Goal: Task Accomplishment & Management: Use online tool/utility

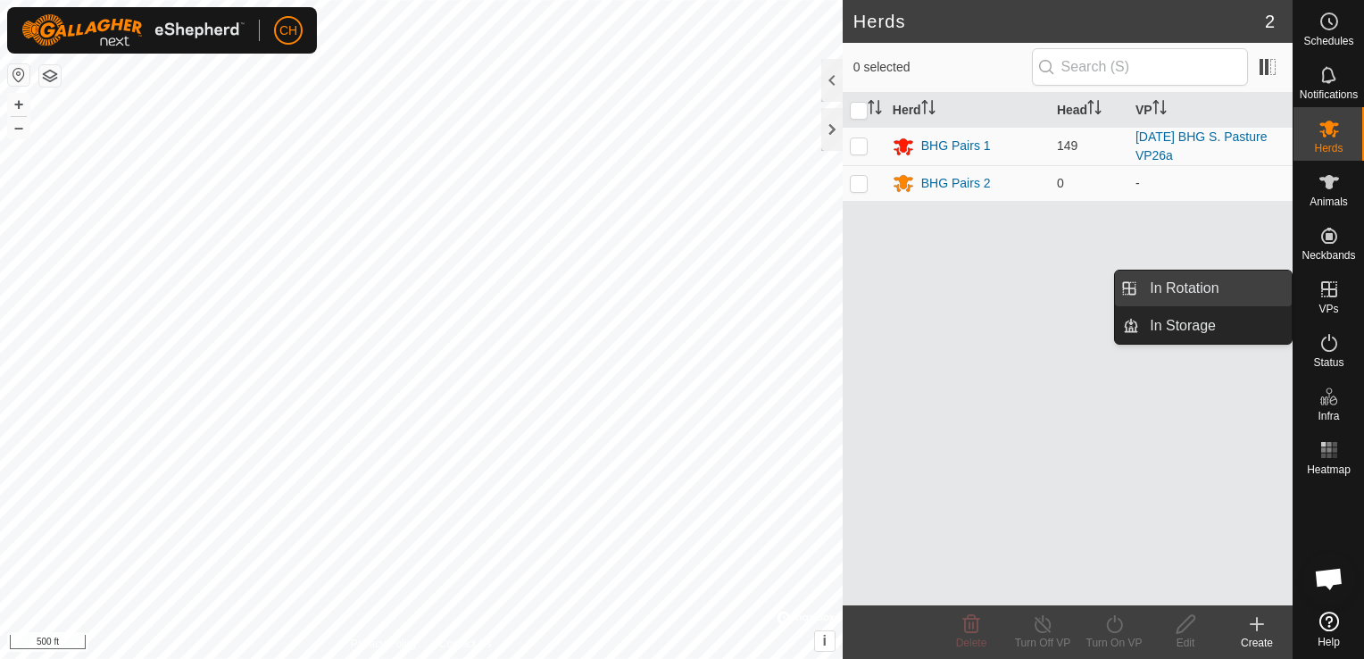
click at [1205, 288] on link "In Rotation" at bounding box center [1215, 288] width 153 height 36
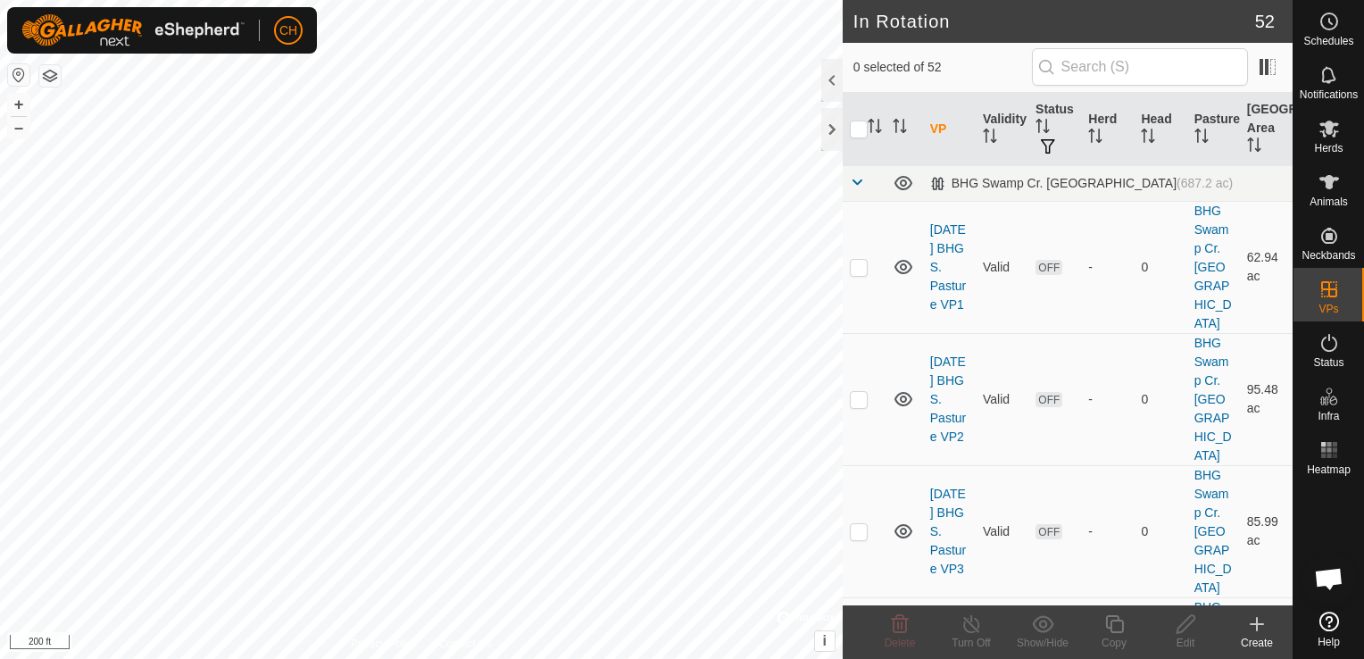
click at [1260, 628] on icon at bounding box center [1256, 623] width 21 height 21
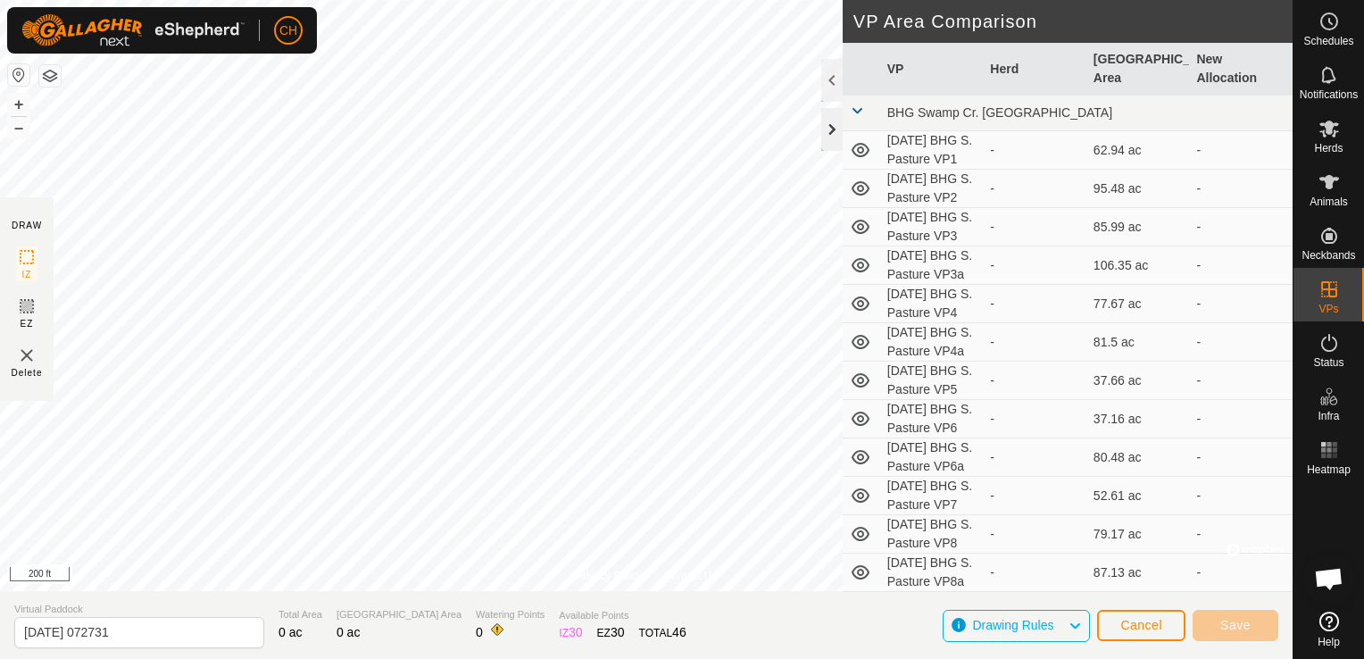
click at [834, 134] on div at bounding box center [831, 129] width 21 height 43
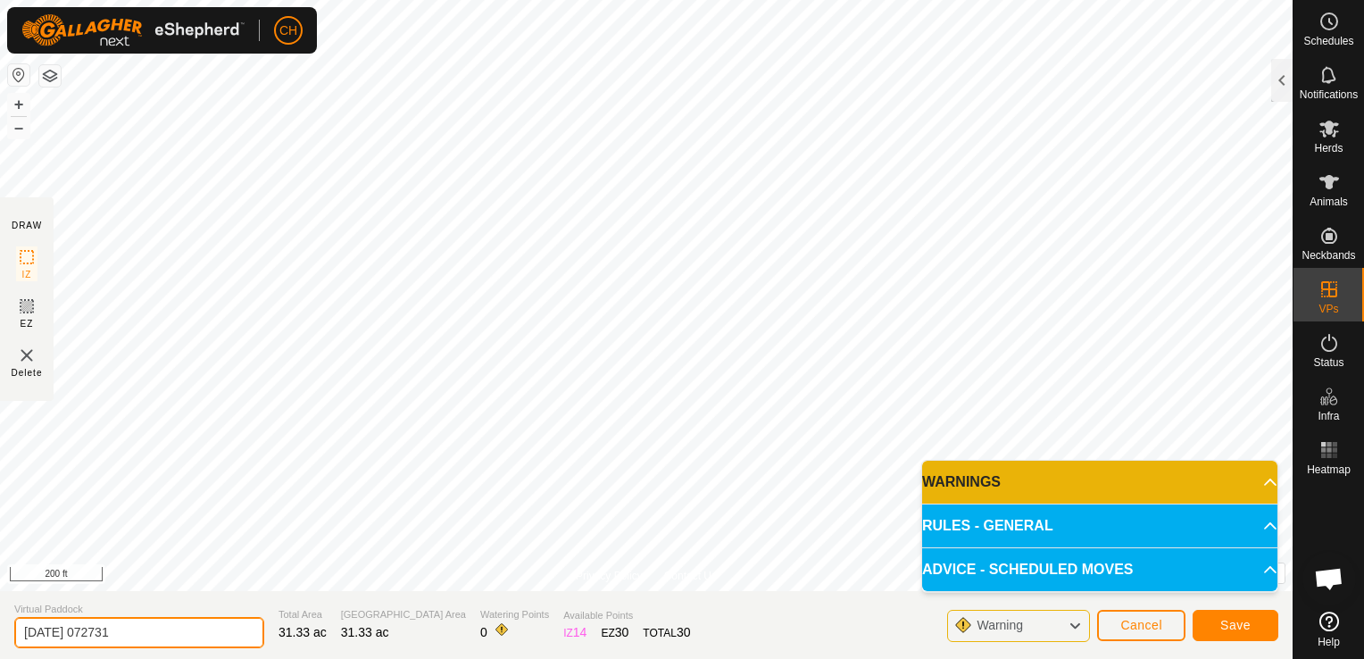
click at [165, 637] on input "[DATE] 072731" at bounding box center [139, 632] width 250 height 31
type input "[DATE] BHG S. Pasture VP28"
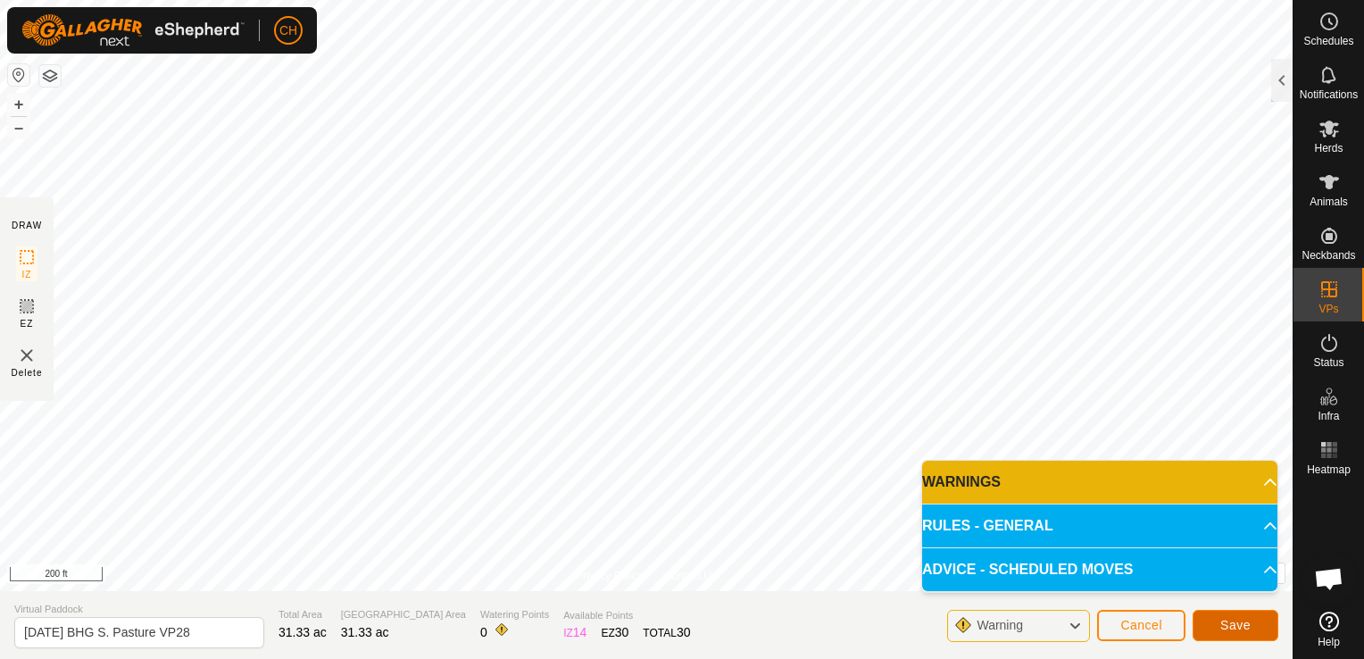
click at [1246, 628] on span "Save" at bounding box center [1235, 625] width 30 height 14
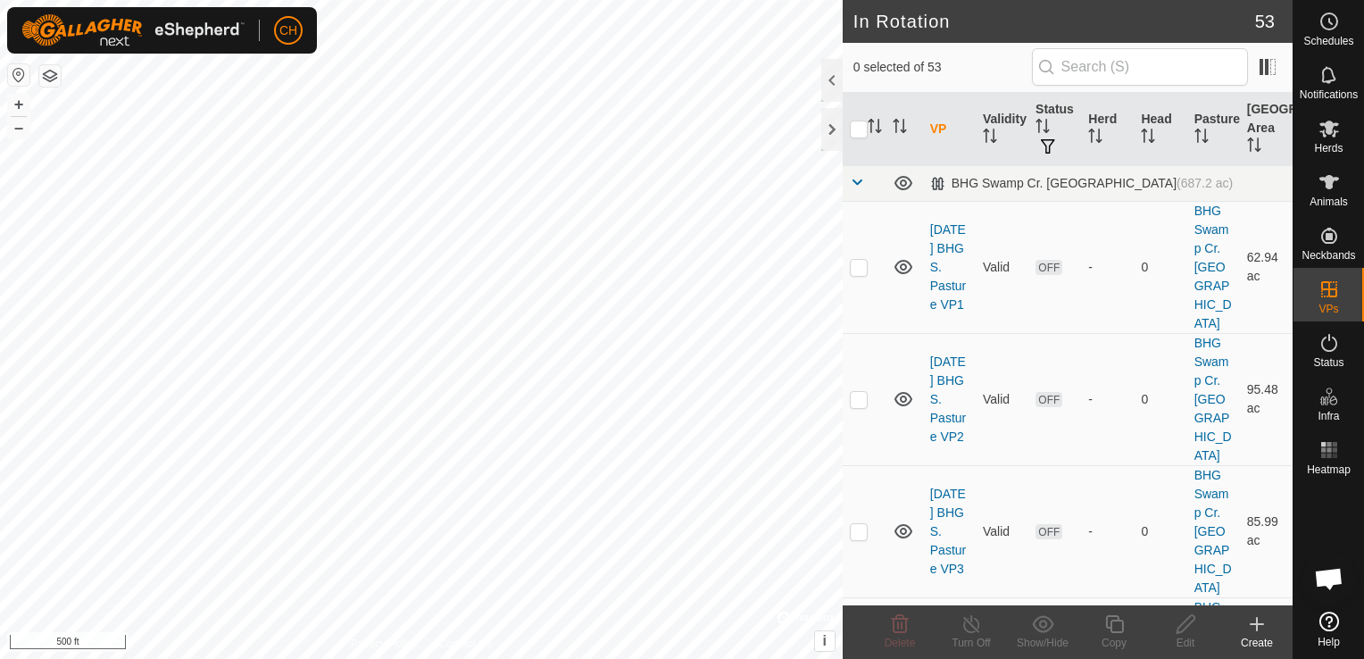
click at [1258, 627] on icon at bounding box center [1256, 623] width 21 height 21
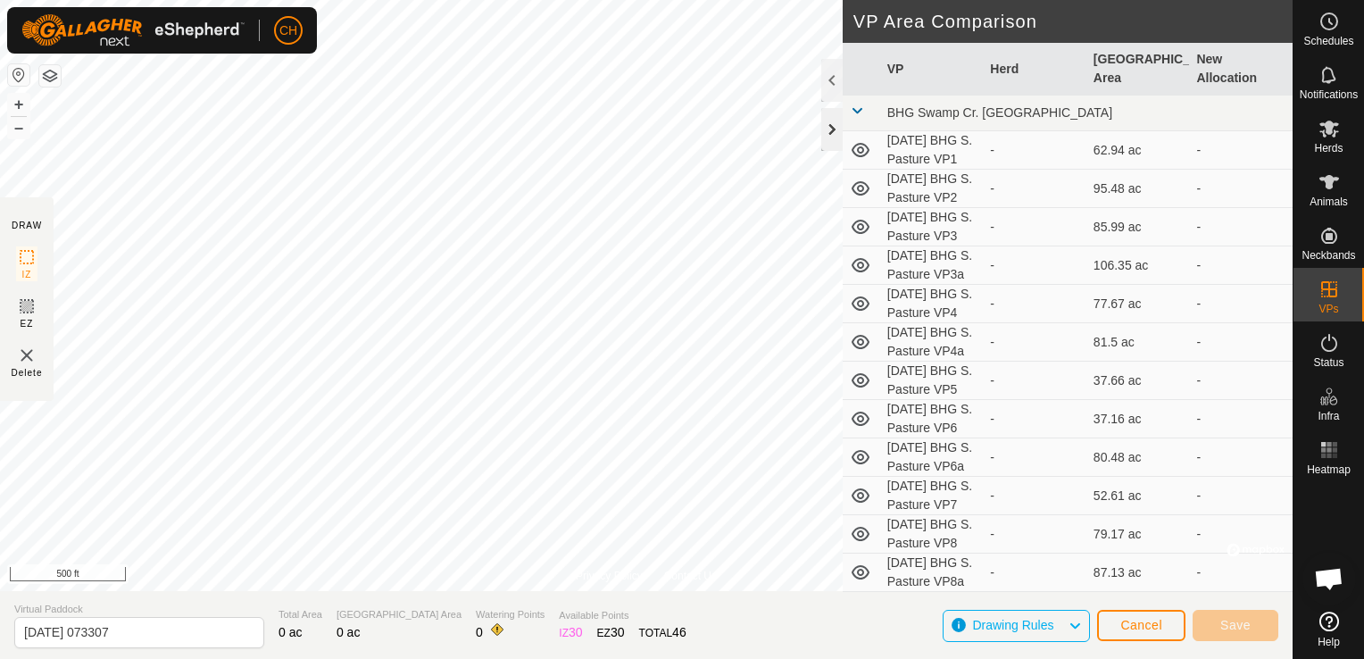
click at [833, 131] on div at bounding box center [831, 129] width 21 height 43
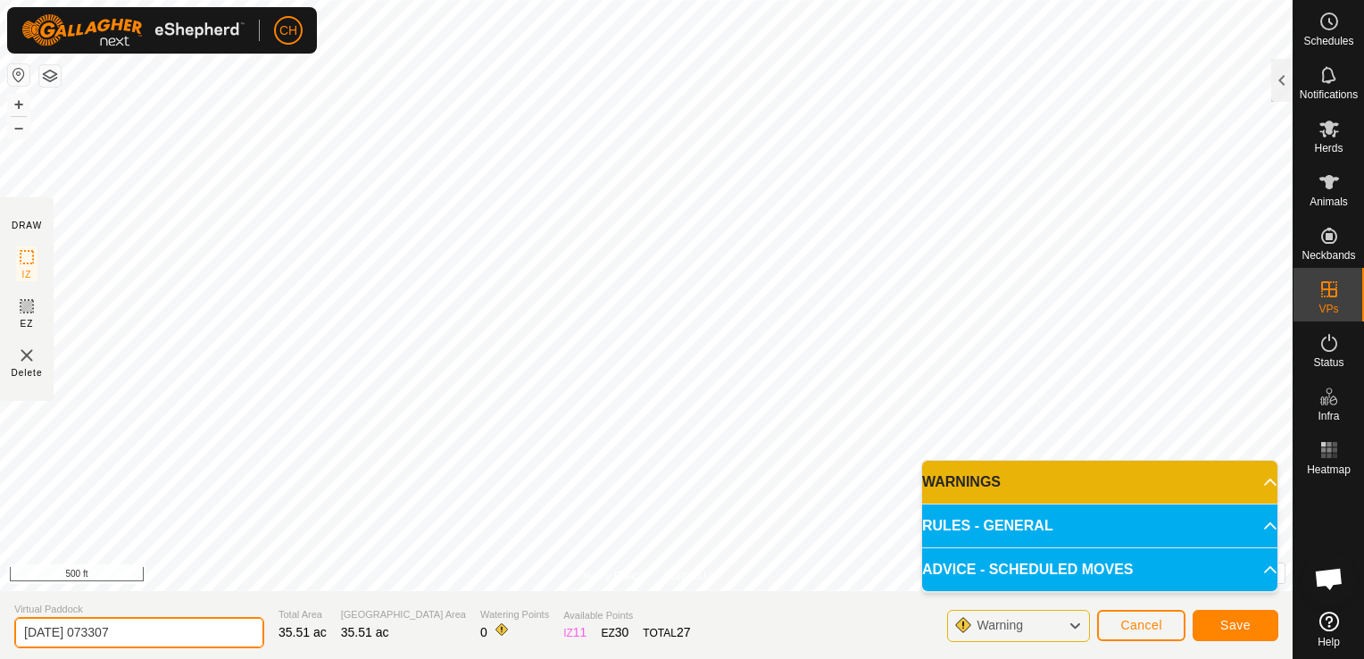
click at [137, 632] on input "2025-09-17 073307" at bounding box center [139, 632] width 250 height 31
type input "[DATE] BHG S. Pasture VP26b"
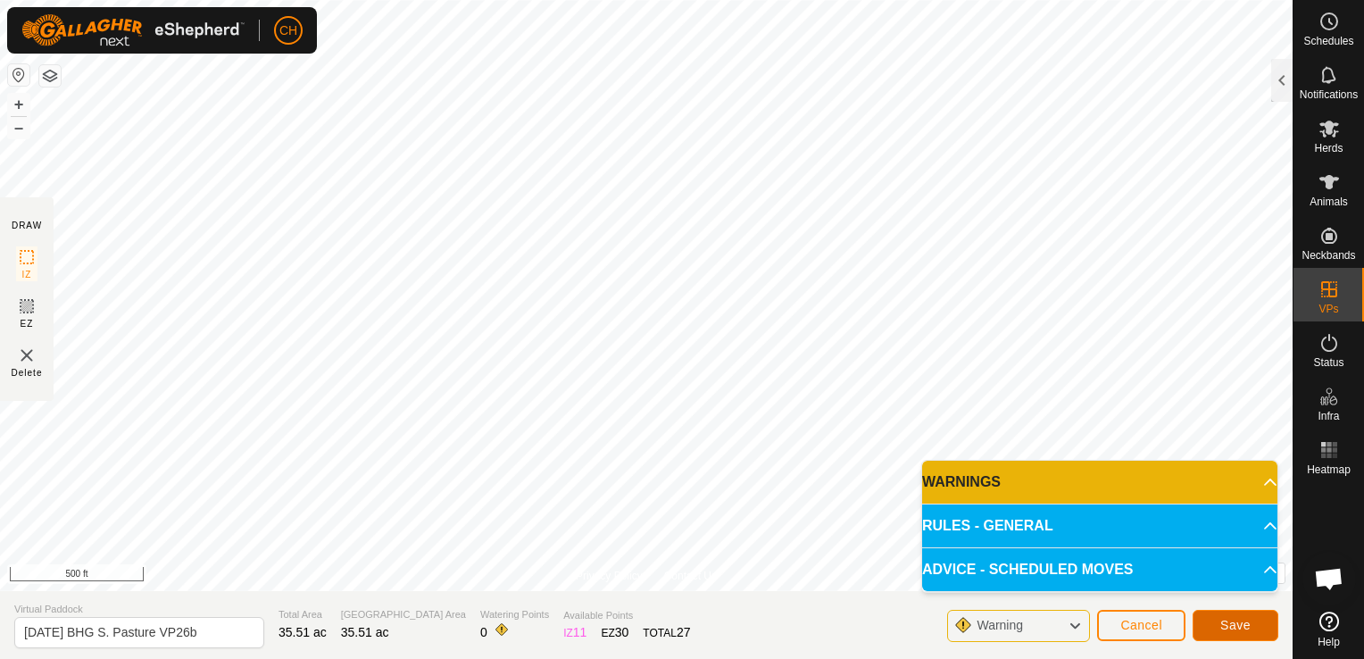
click at [1231, 626] on span "Save" at bounding box center [1235, 625] width 30 height 14
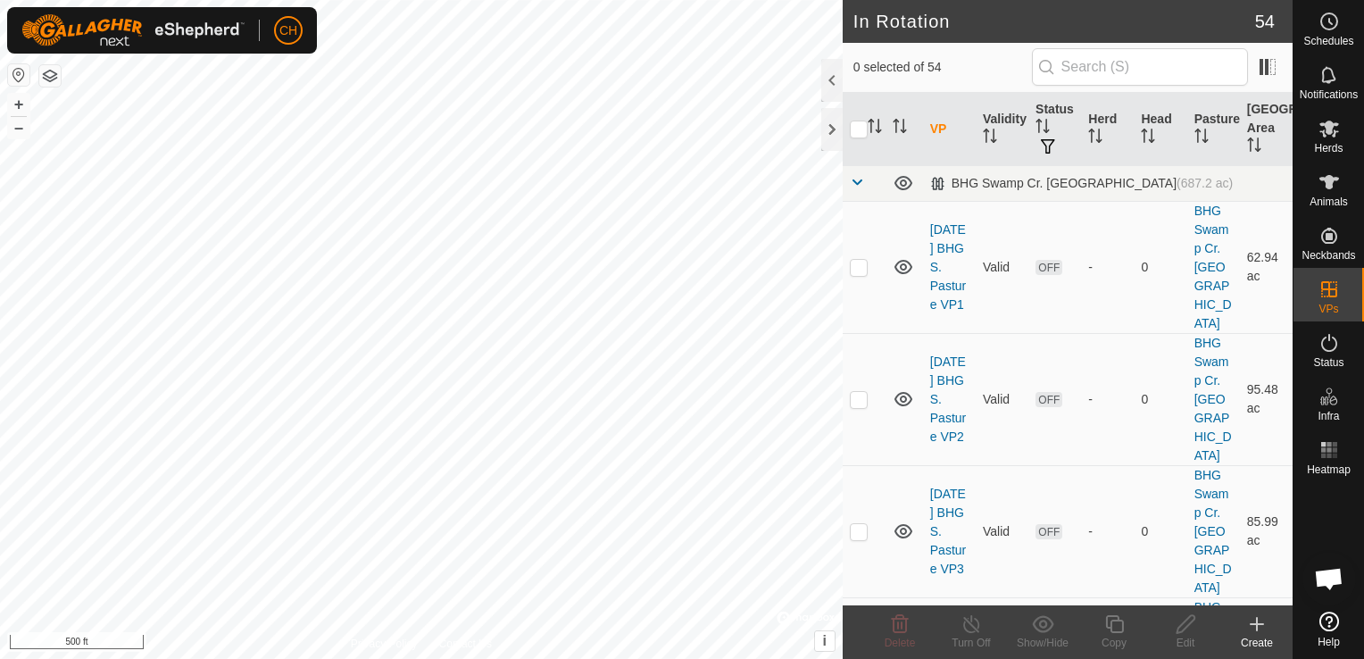
click at [1258, 626] on icon at bounding box center [1256, 623] width 21 height 21
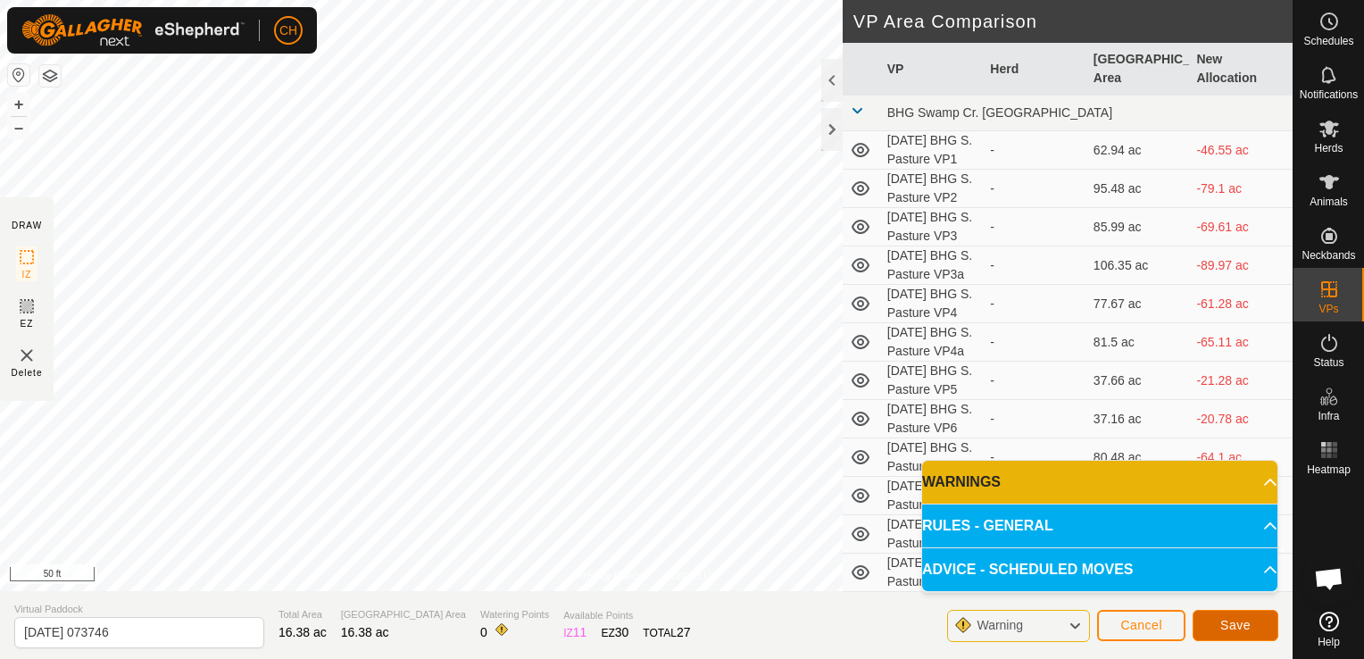
click at [1222, 623] on span "Save" at bounding box center [1235, 625] width 30 height 14
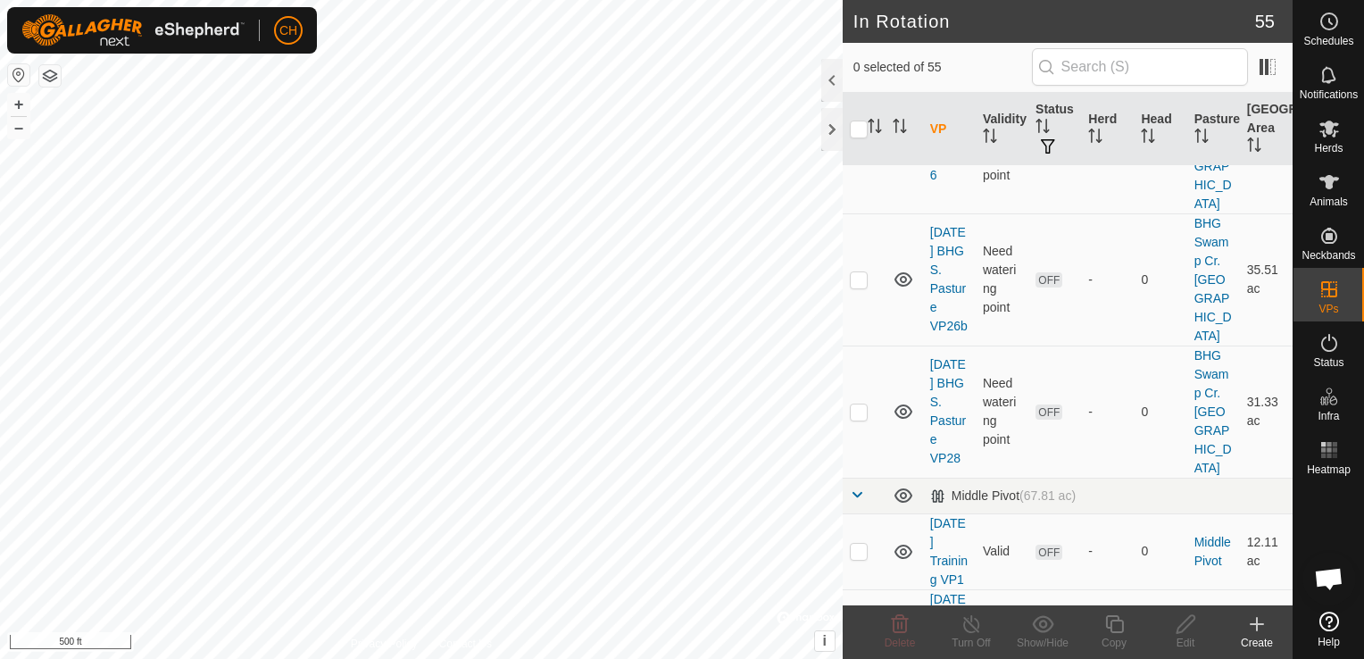
scroll to position [6785, 0]
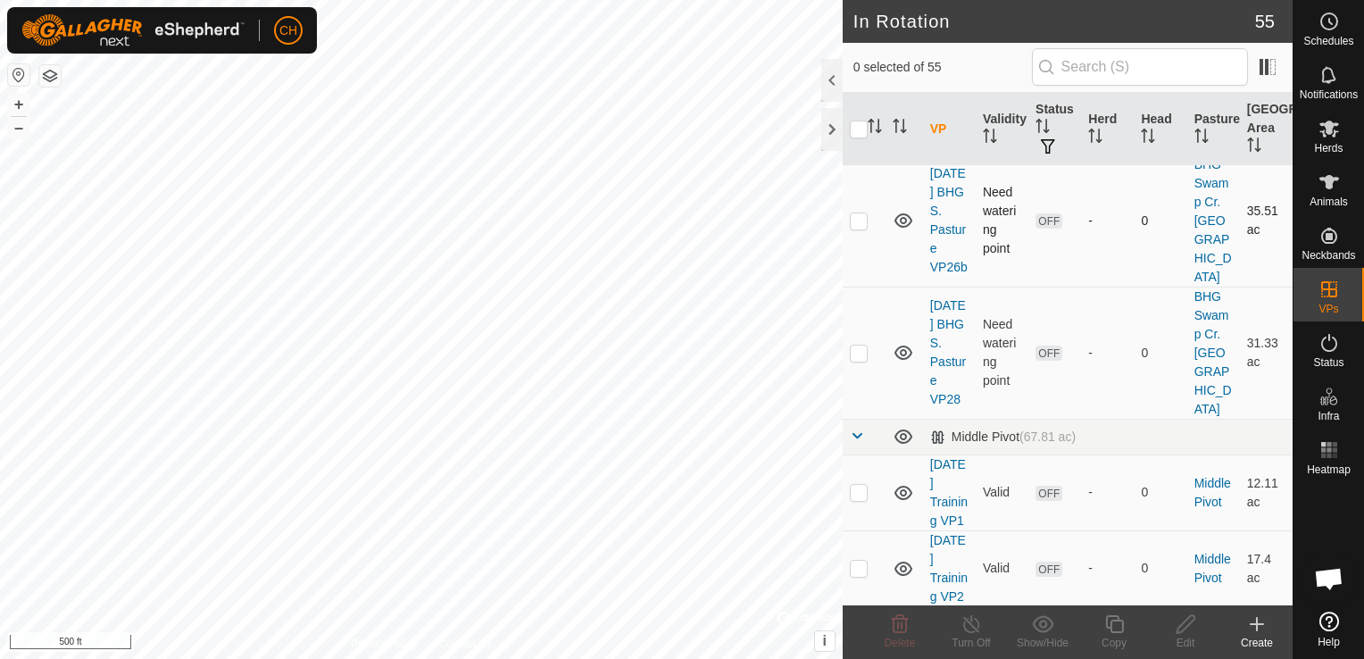
click at [862, 228] on p-checkbox at bounding box center [859, 220] width 18 height 14
checkbox input "true"
click at [1186, 627] on icon at bounding box center [1186, 624] width 18 height 18
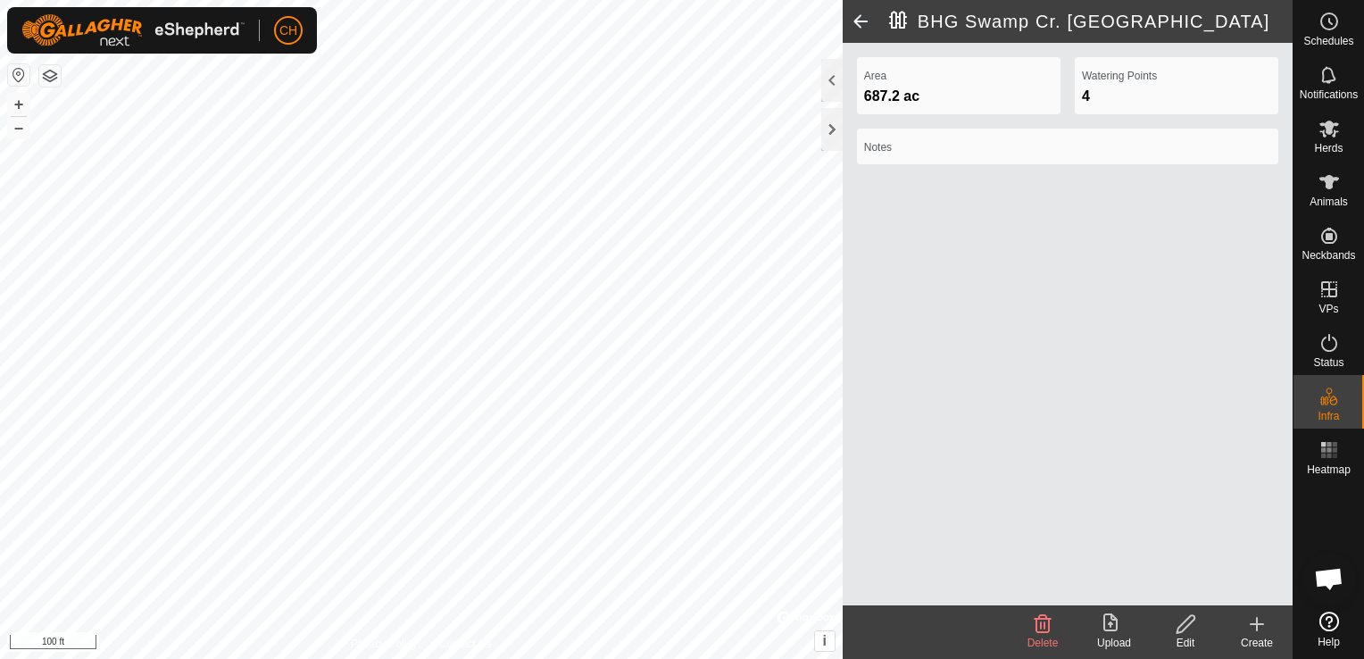
click at [1141, 334] on div "Area 687.2 ac Watering Points 4 Notes" at bounding box center [1068, 324] width 450 height 562
click at [827, 129] on div at bounding box center [831, 129] width 21 height 43
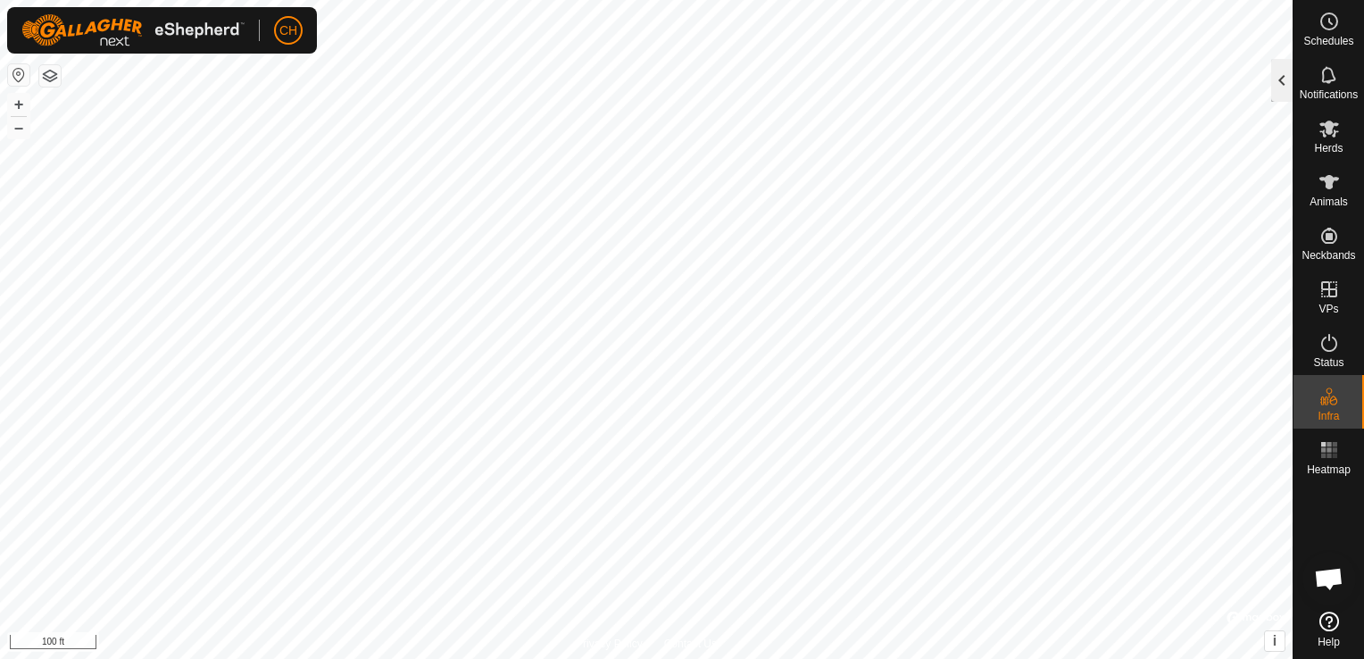
click at [1274, 71] on div at bounding box center [1281, 80] width 21 height 43
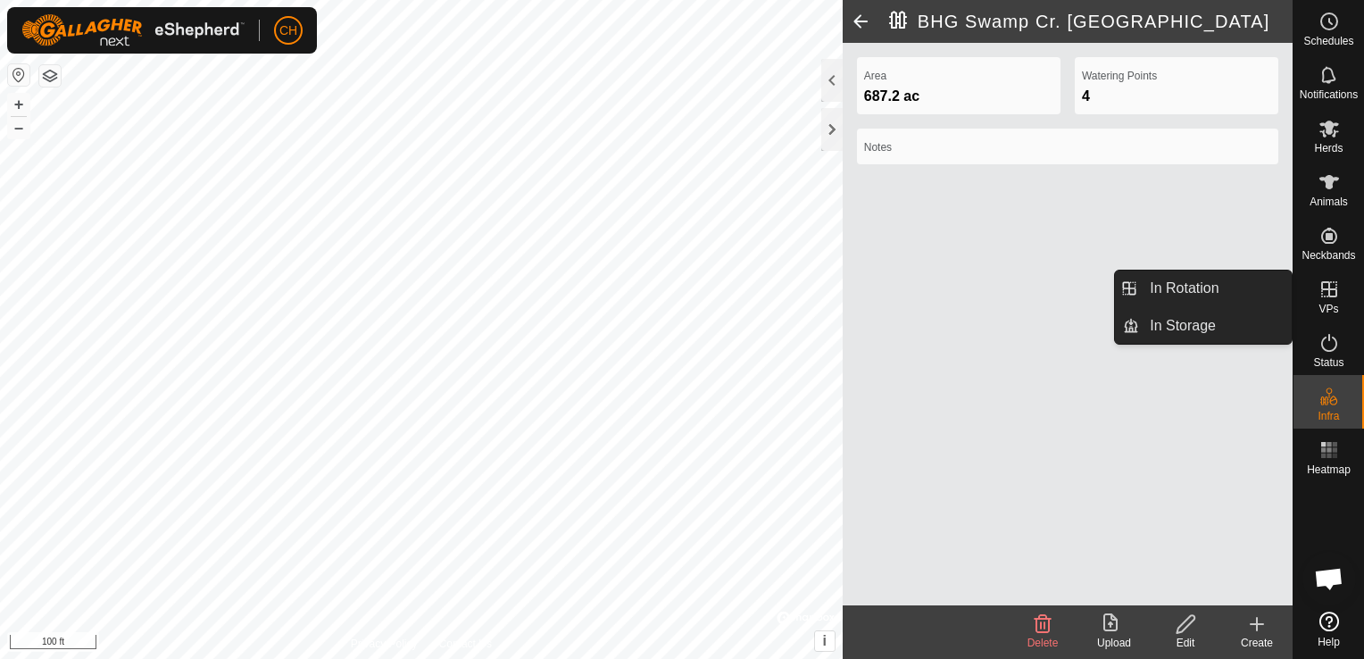
click at [1331, 294] on icon at bounding box center [1329, 289] width 21 height 21
click at [1202, 284] on link "In Rotation" at bounding box center [1215, 288] width 153 height 36
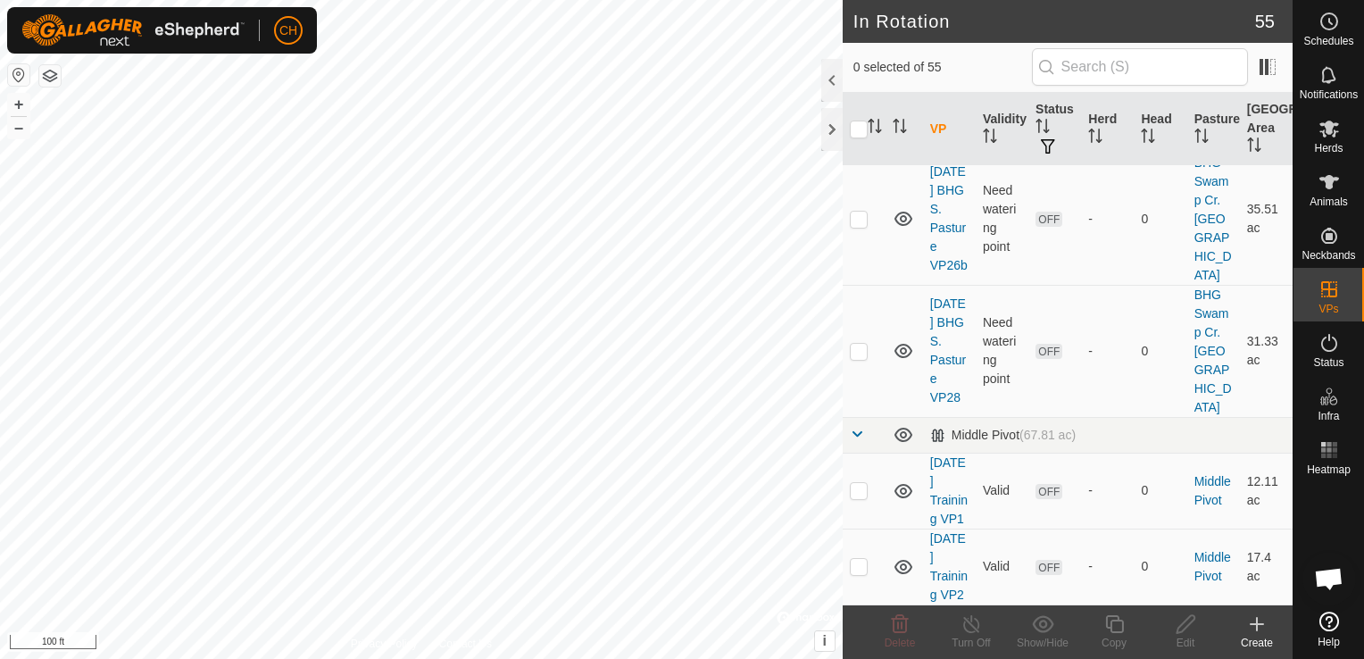
scroll to position [6874, 0]
click at [861, 212] on p-checkbox at bounding box center [859, 219] width 18 height 14
checkbox input "true"
click at [828, 129] on div at bounding box center [831, 129] width 21 height 43
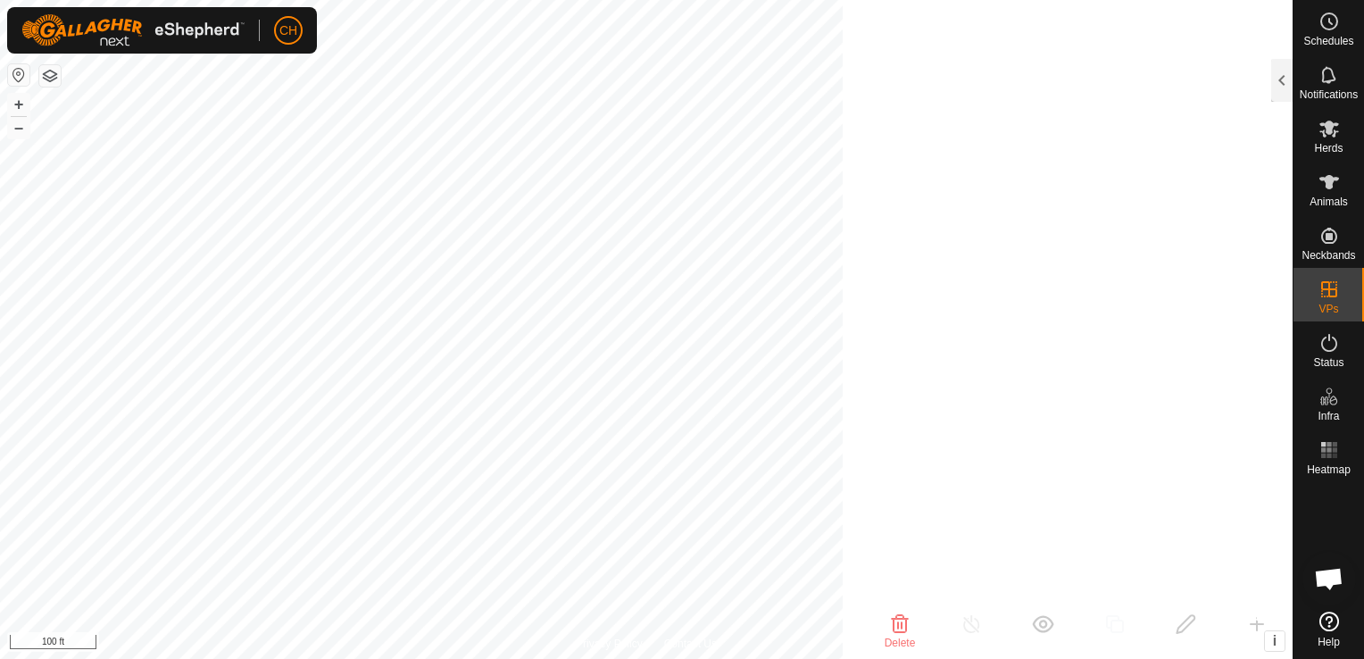
scroll to position [25128, 0]
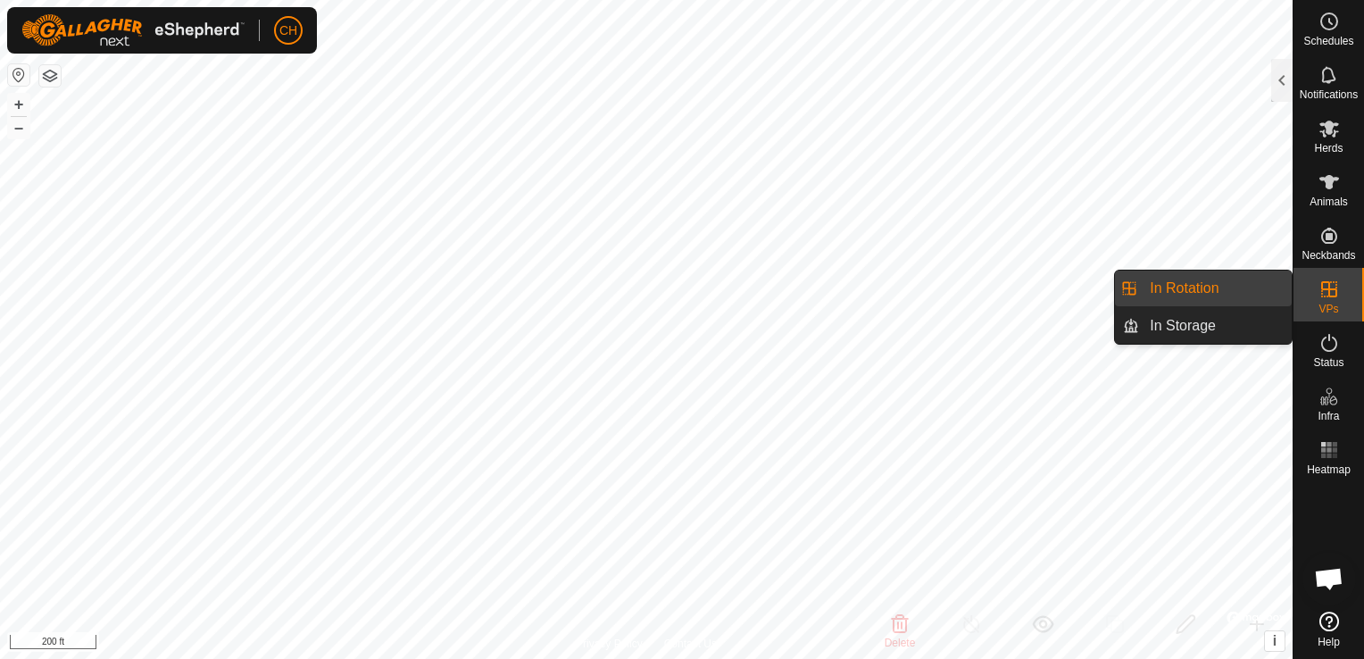
click at [1229, 290] on link "In Rotation" at bounding box center [1215, 288] width 153 height 36
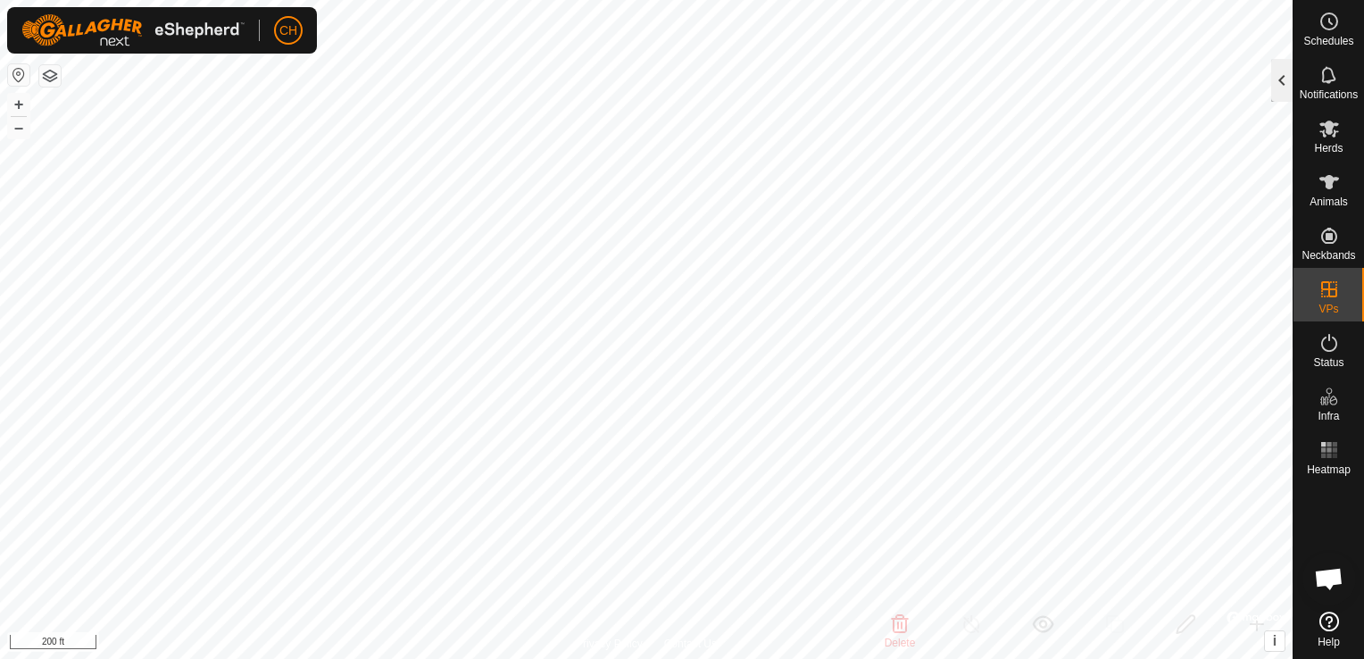
click at [1282, 82] on div at bounding box center [1281, 80] width 21 height 43
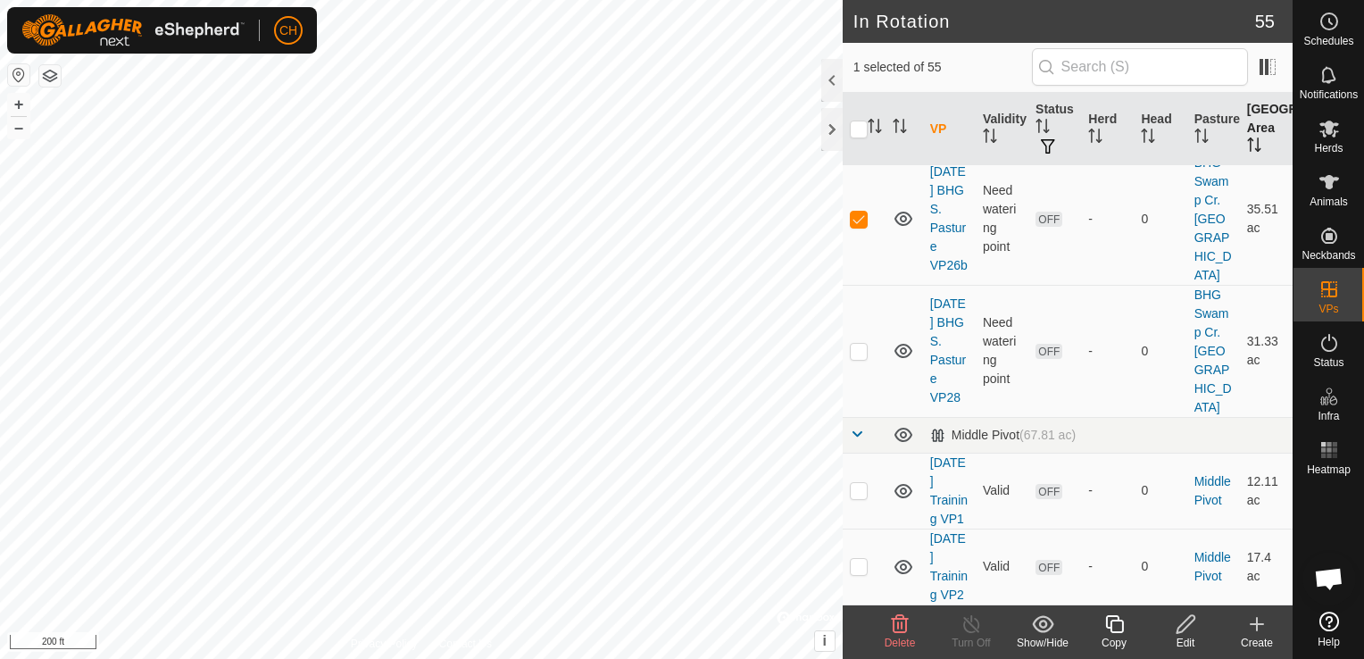
scroll to position [6874, 0]
click at [1187, 627] on icon at bounding box center [1186, 624] width 18 height 18
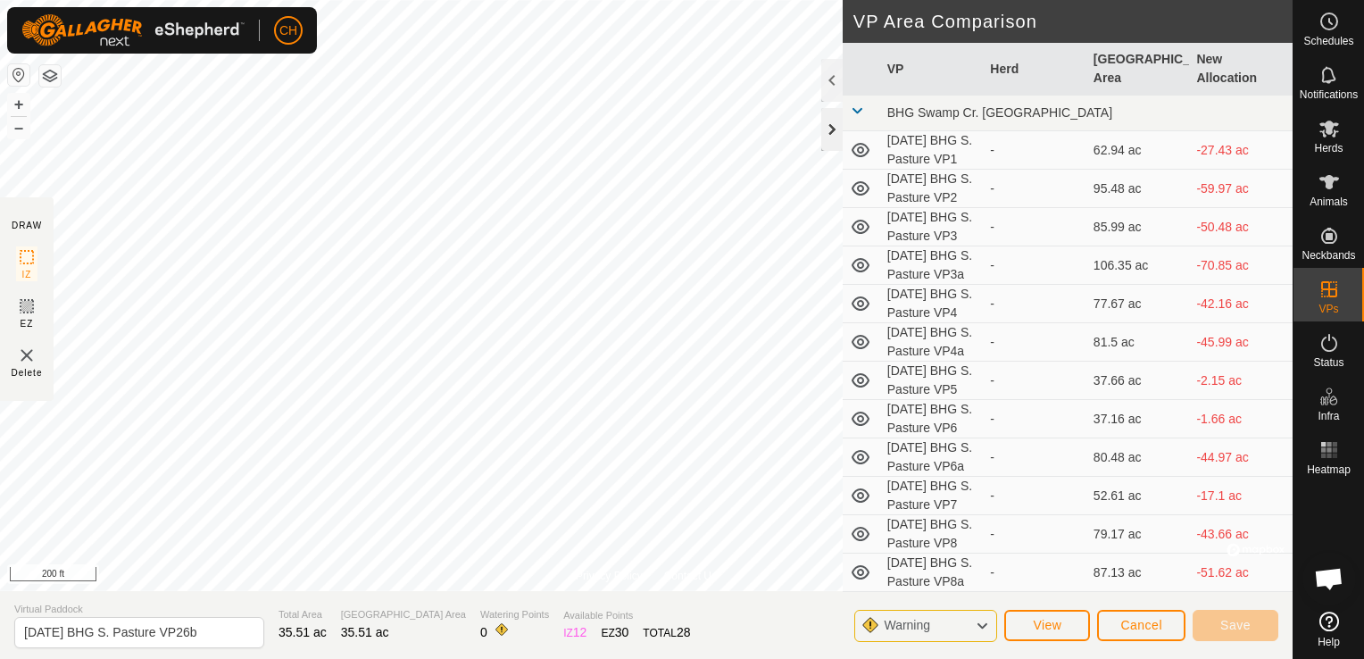
click at [828, 128] on div at bounding box center [831, 129] width 21 height 43
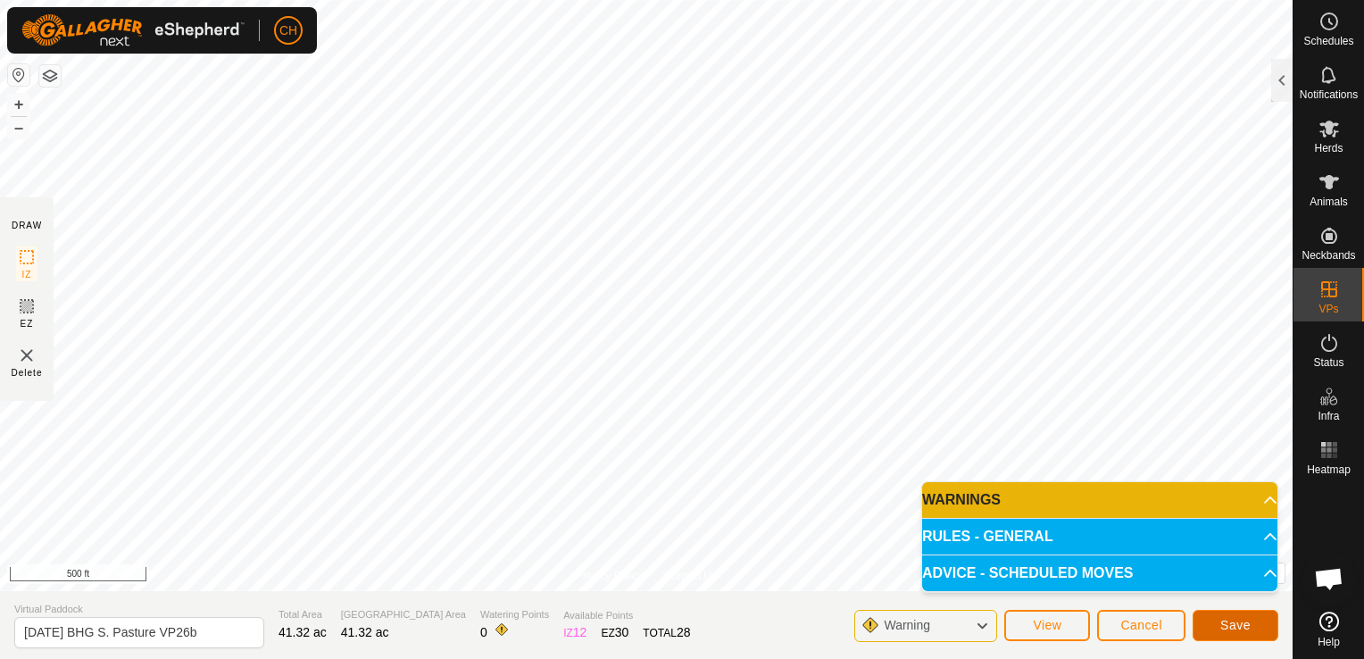
click at [1239, 620] on span "Save" at bounding box center [1235, 625] width 30 height 14
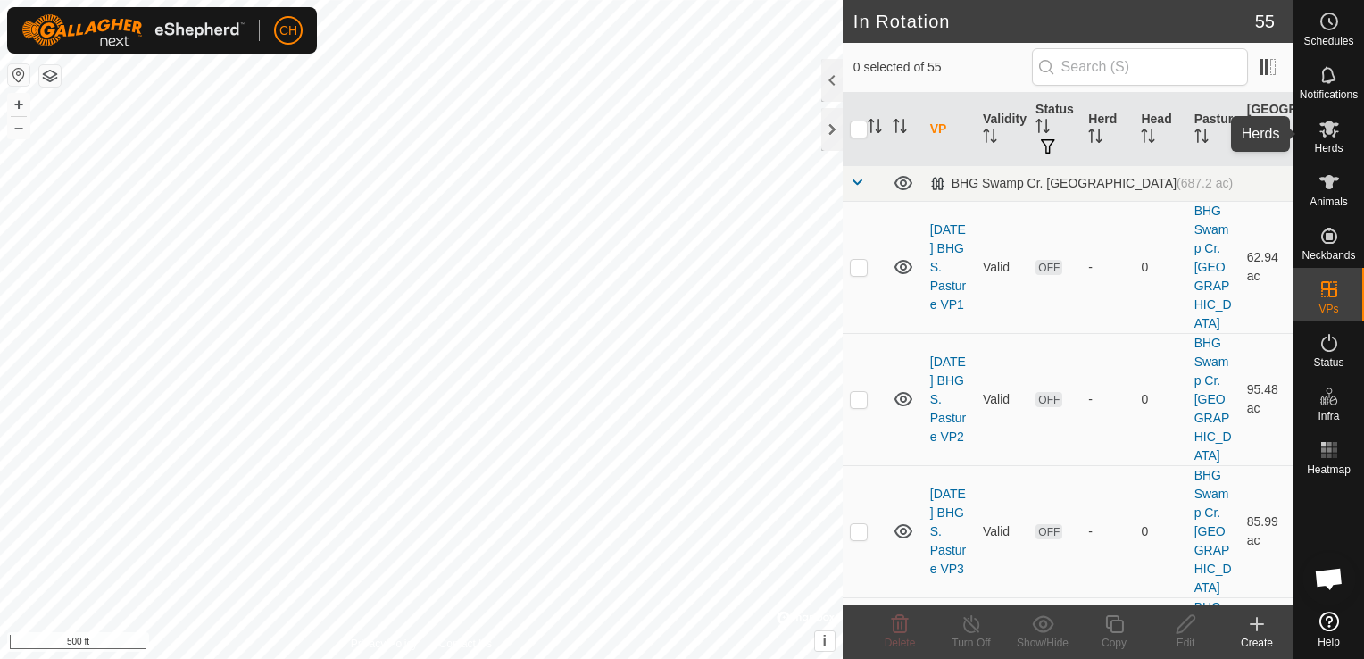
click at [1339, 144] on span "Herds" at bounding box center [1328, 148] width 29 height 11
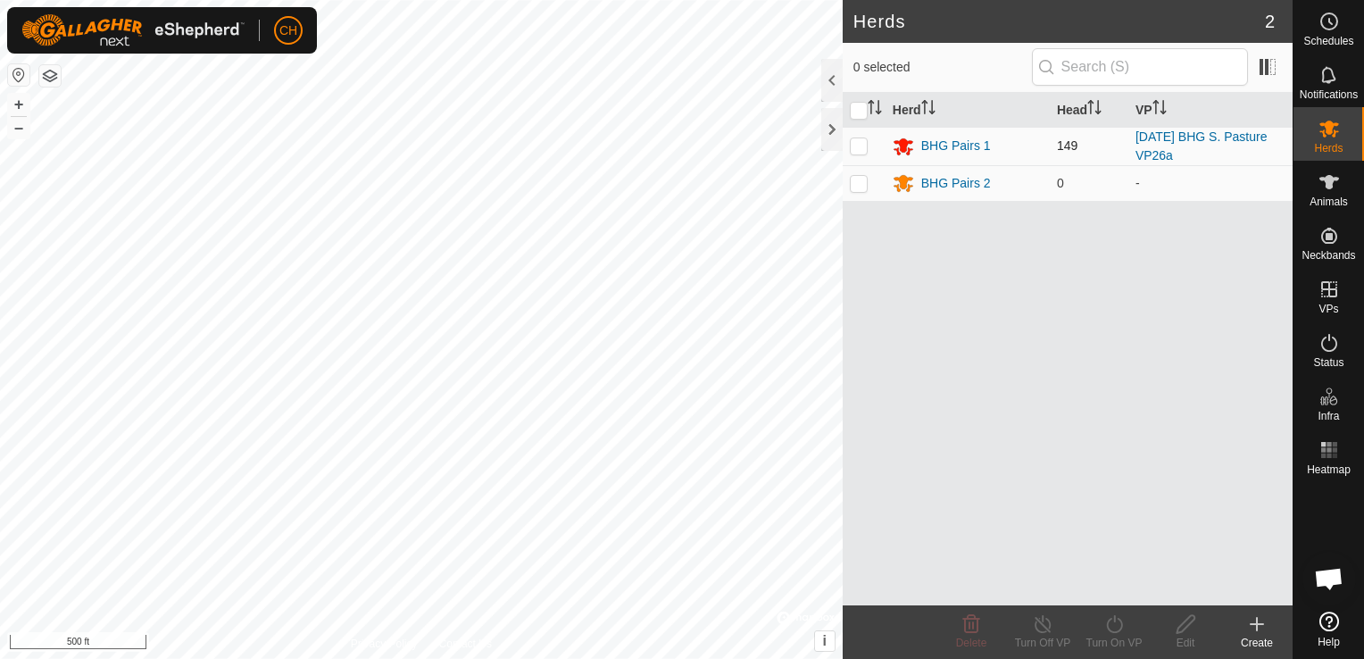
click at [861, 148] on p-checkbox at bounding box center [859, 145] width 18 height 14
checkbox input "true"
click at [1114, 627] on icon at bounding box center [1114, 623] width 22 height 21
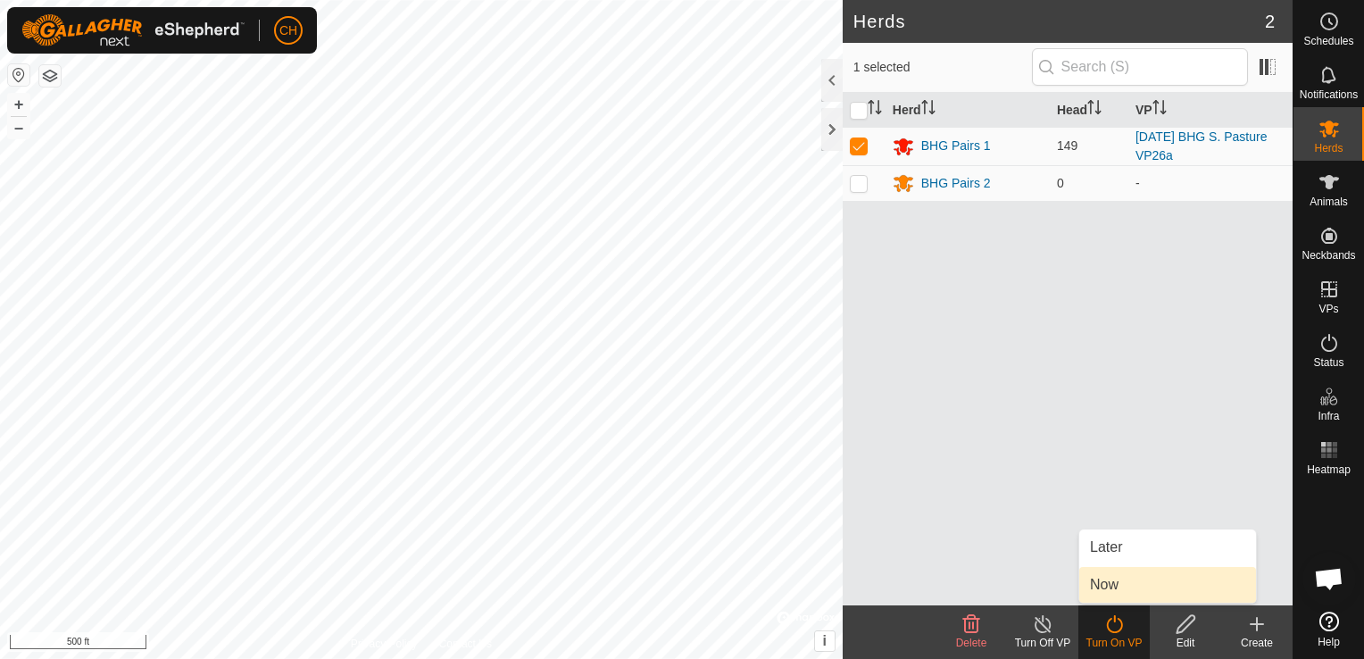
click at [1118, 588] on link "Now" at bounding box center [1167, 585] width 177 height 36
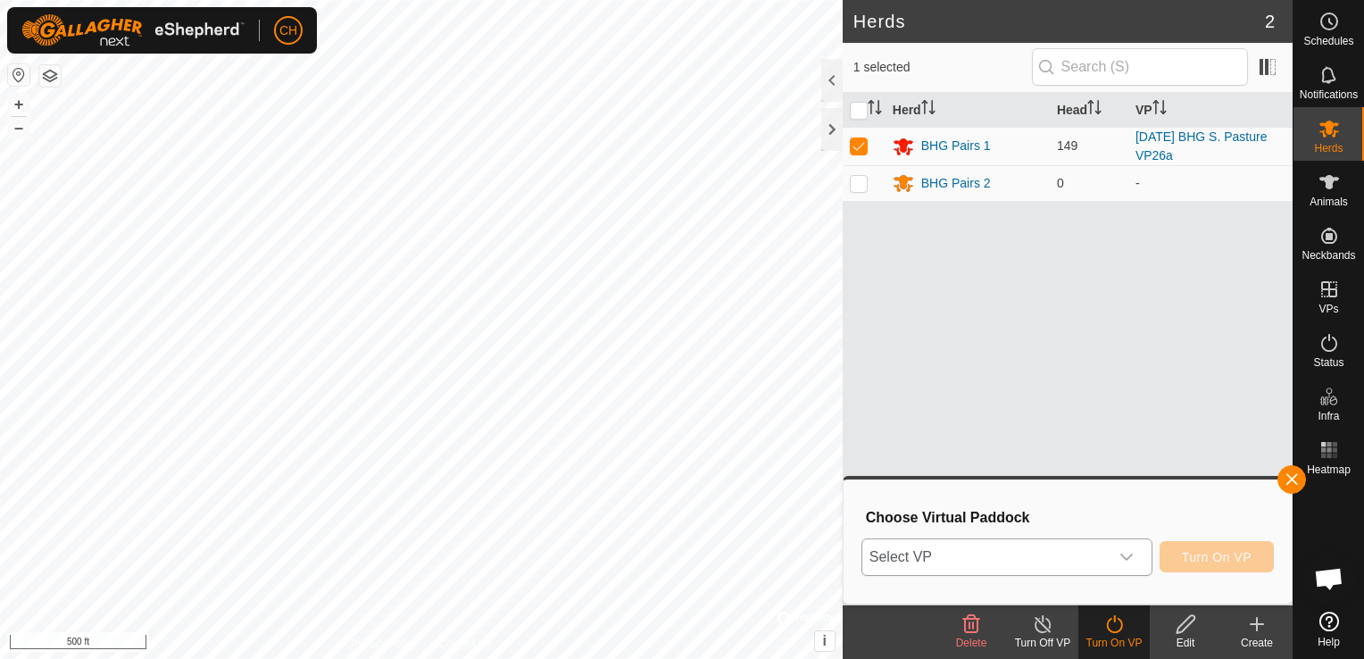
click at [1134, 553] on icon "dropdown trigger" at bounding box center [1126, 557] width 14 height 14
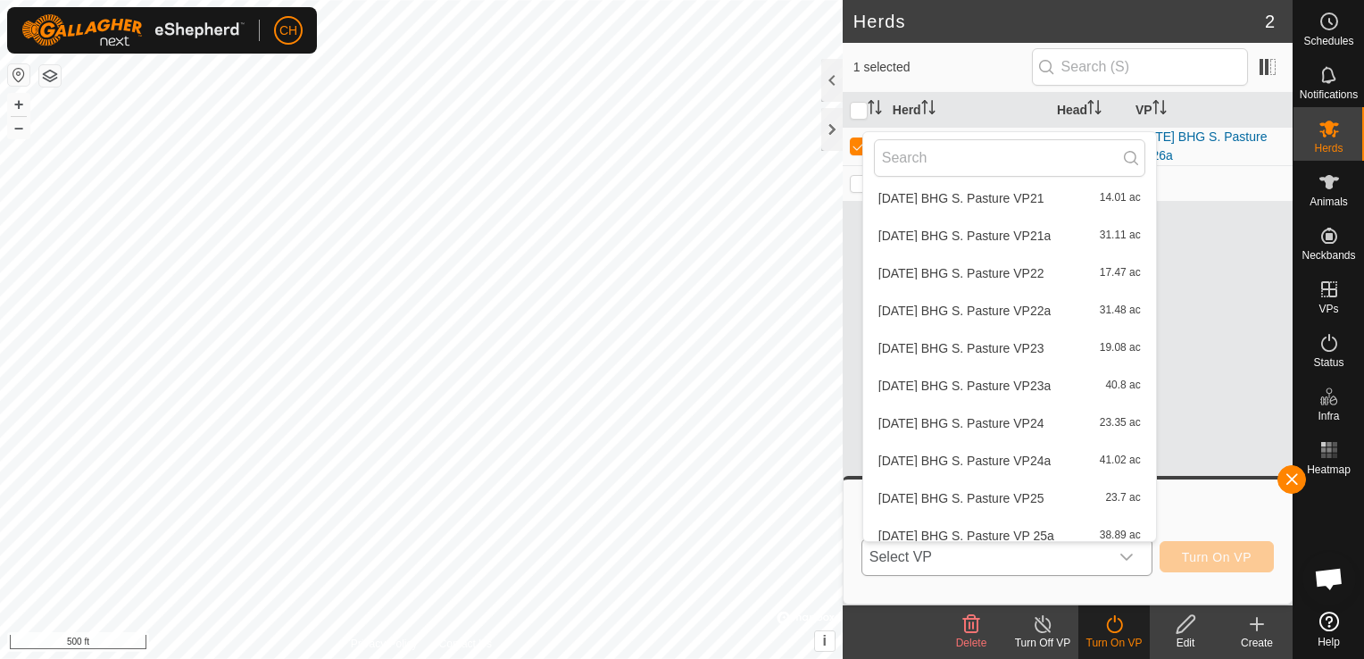
scroll to position [1785, 0]
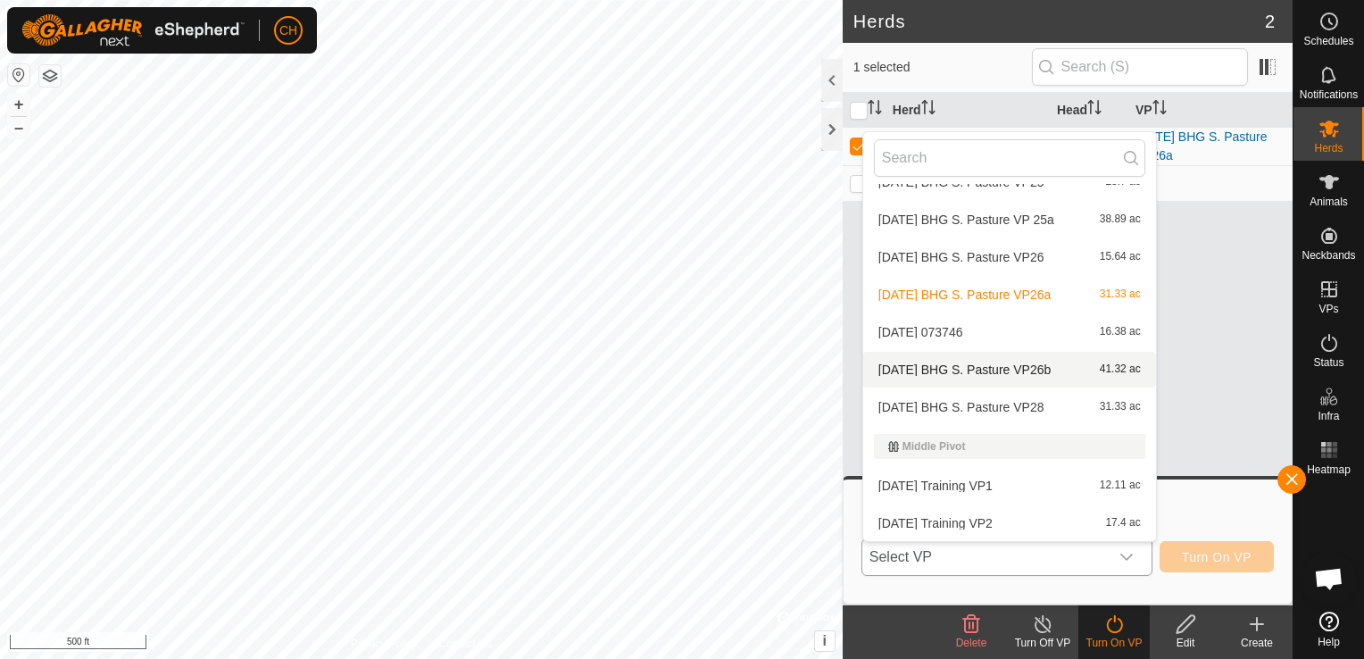
click at [967, 370] on li "2025-09-17 BHG S. Pasture VP26b 41.32 ac" at bounding box center [1009, 370] width 293 height 36
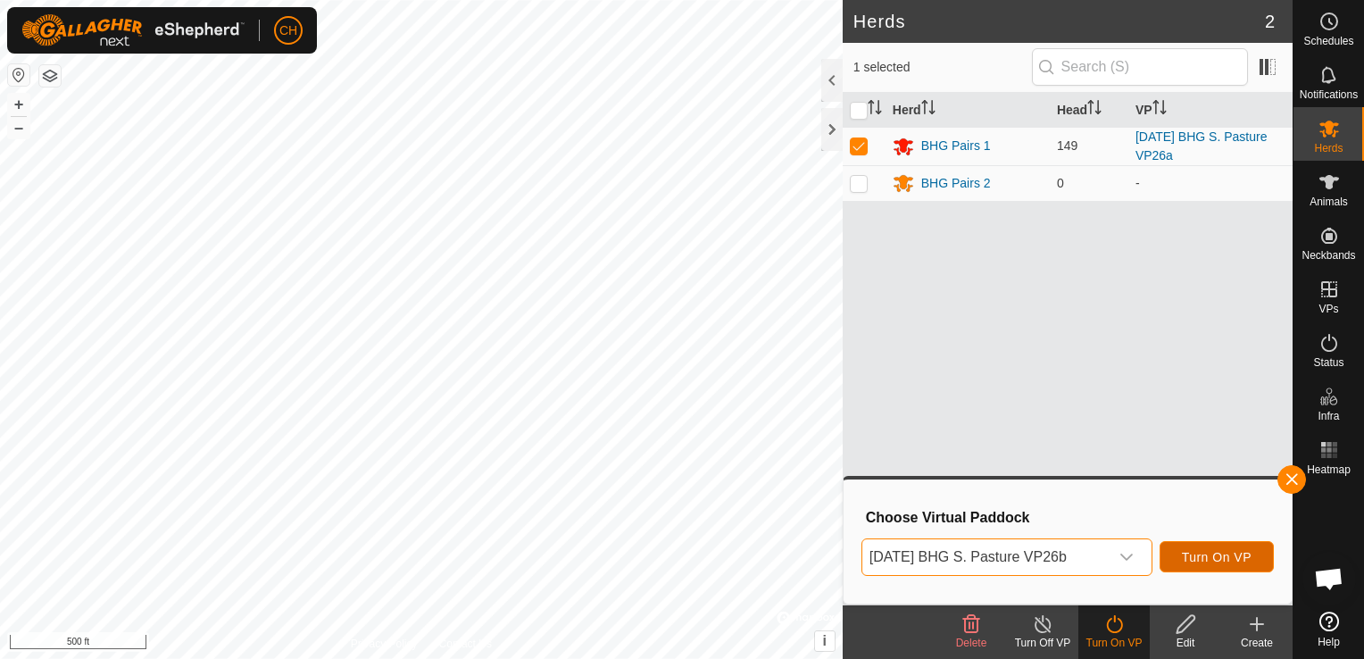
click at [1245, 562] on span "Turn On VP" at bounding box center [1217, 557] width 70 height 14
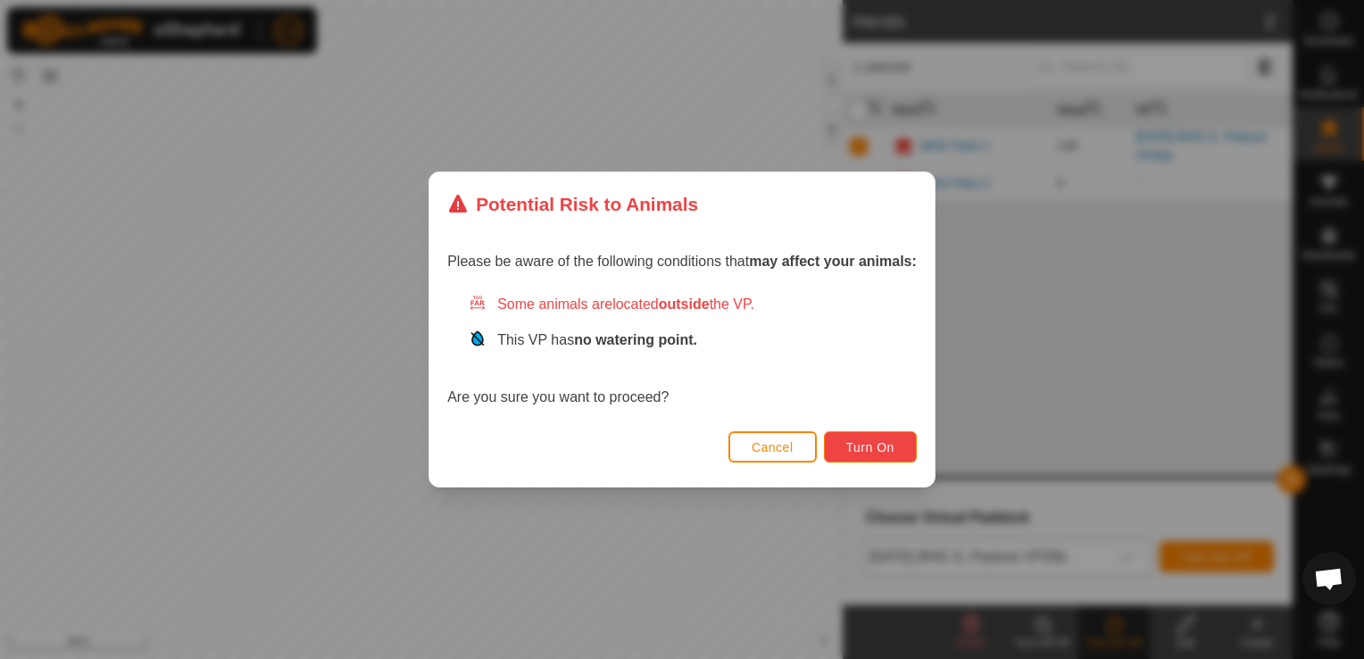
click at [888, 445] on span "Turn On" at bounding box center [870, 447] width 48 height 14
